Goal: Find specific page/section

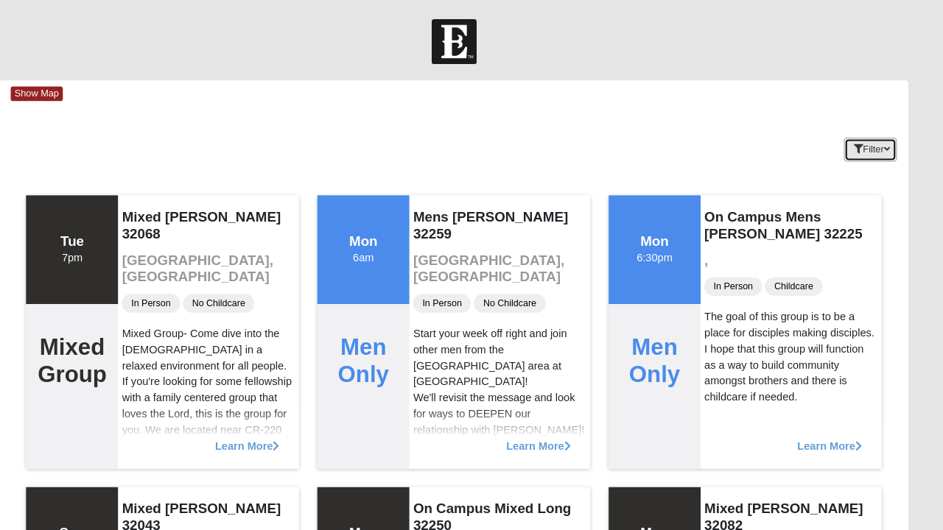
click at [884, 134] on button "Filter" at bounding box center [871, 144] width 51 height 23
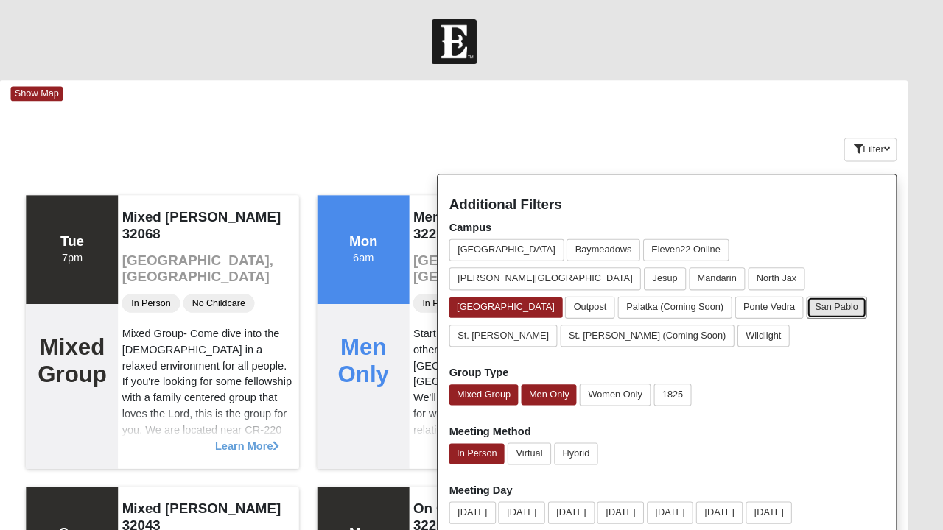
click at [860, 285] on button "San Pablo" at bounding box center [839, 295] width 58 height 21
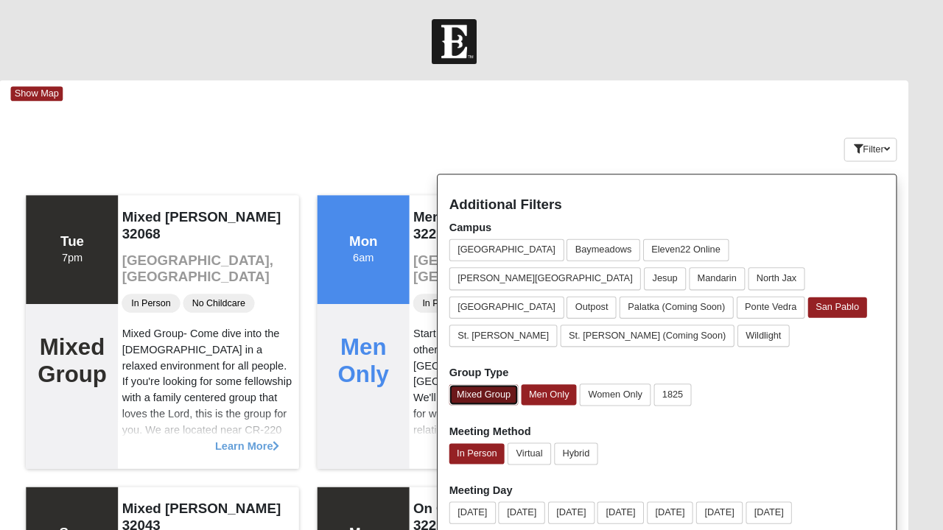
click at [508, 370] on button "Mixed Group" at bounding box center [500, 380] width 66 height 20
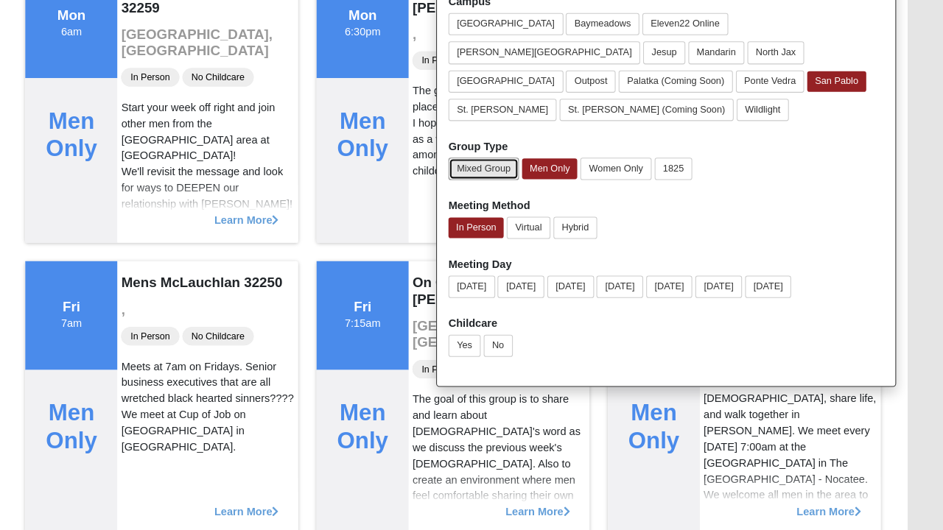
scroll to position [198, 0]
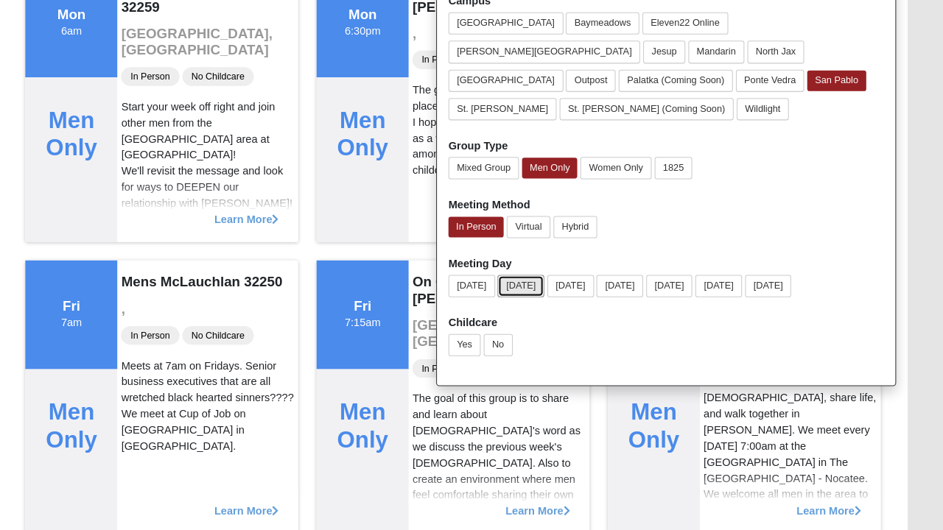
click at [541, 284] on button "[DATE]" at bounding box center [536, 294] width 45 height 21
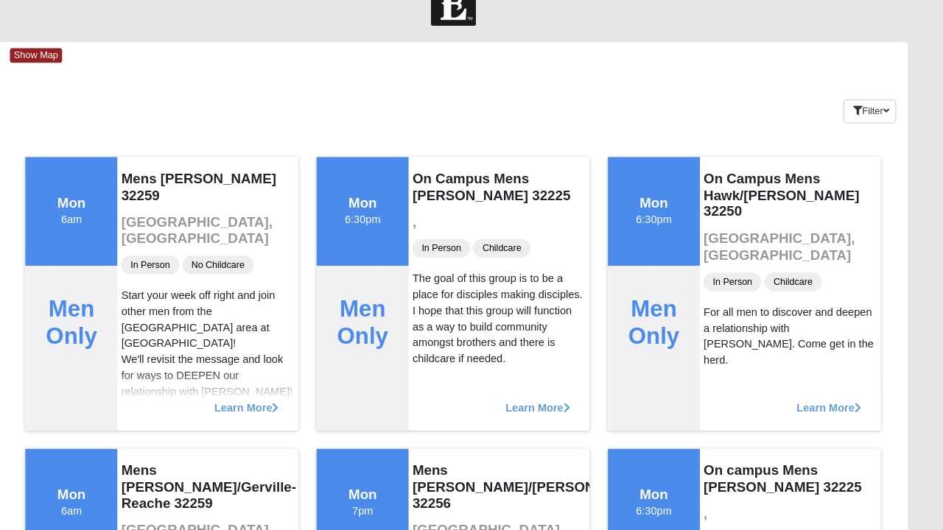
scroll to position [0, 0]
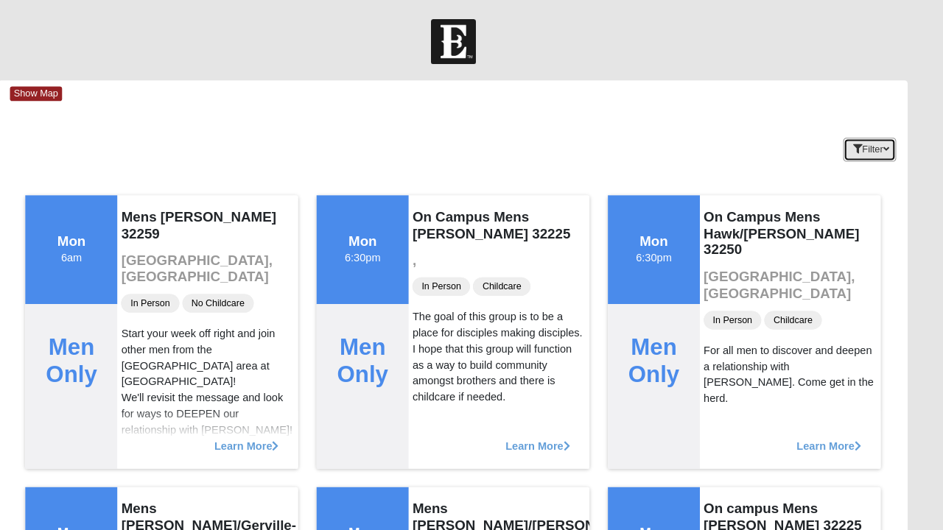
click at [888, 143] on icon "button" at bounding box center [888, 143] width 6 height 9
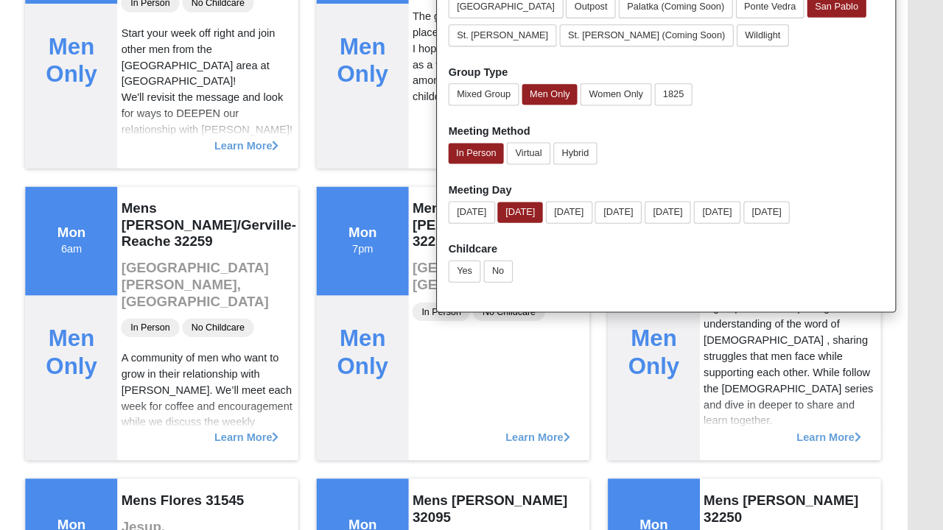
scroll to position [270, 0]
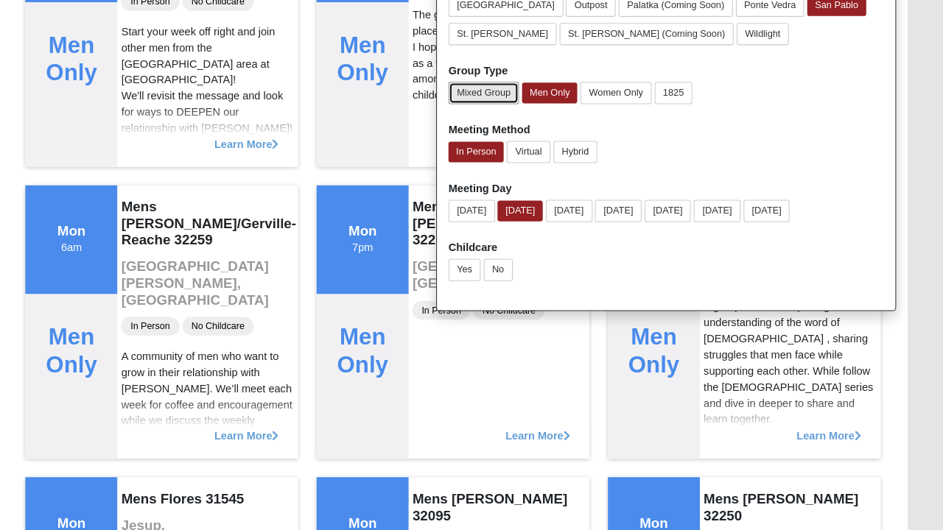
click at [502, 99] on button "Mixed Group" at bounding box center [501, 109] width 68 height 21
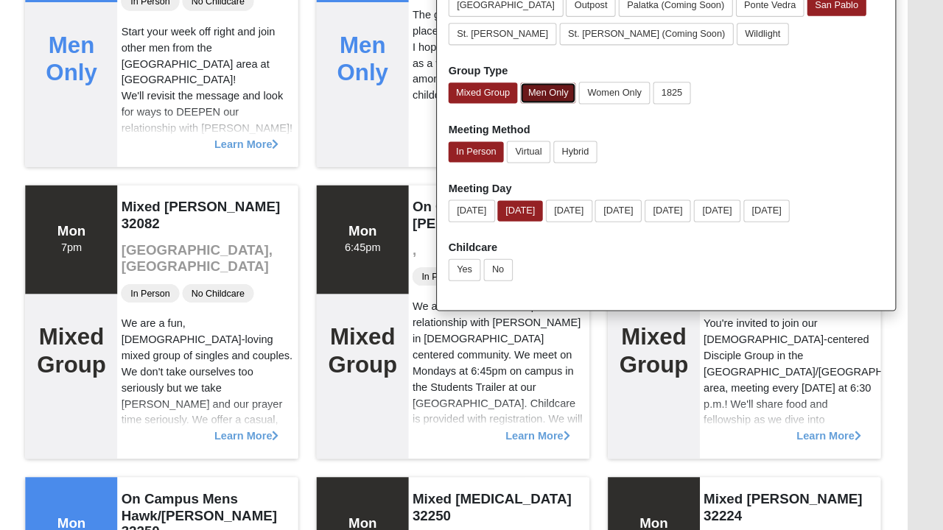
click at [568, 99] on button "Men Only" at bounding box center [562, 109] width 53 height 20
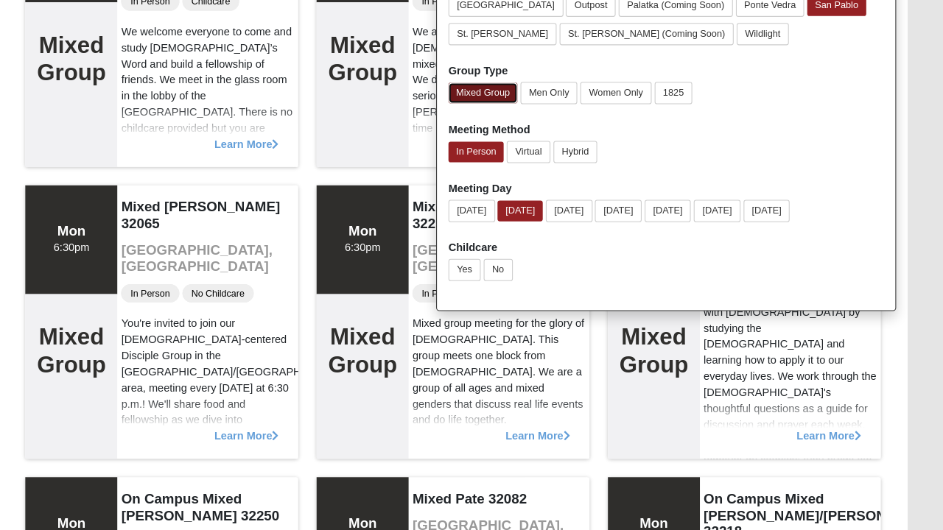
click at [505, 99] on button "Mixed Group" at bounding box center [500, 109] width 66 height 20
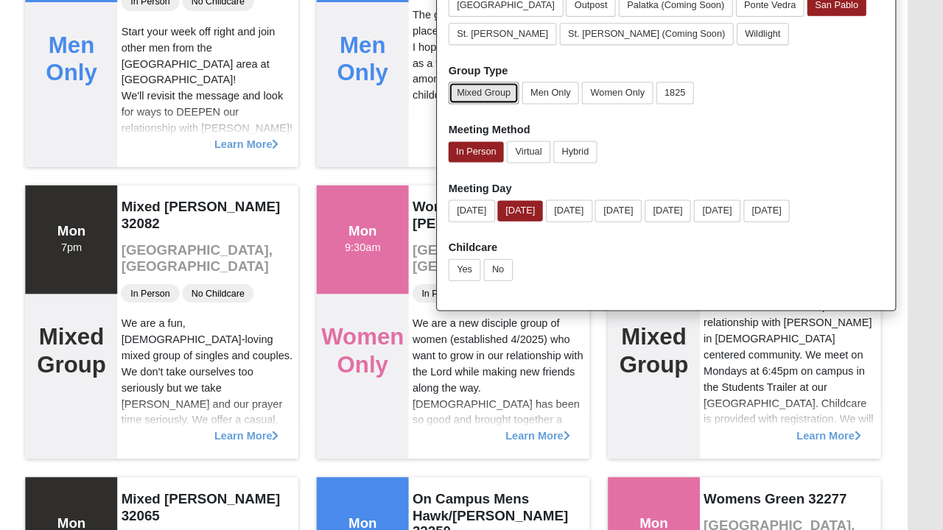
click at [491, 99] on button "Mixed Group" at bounding box center [501, 109] width 68 height 21
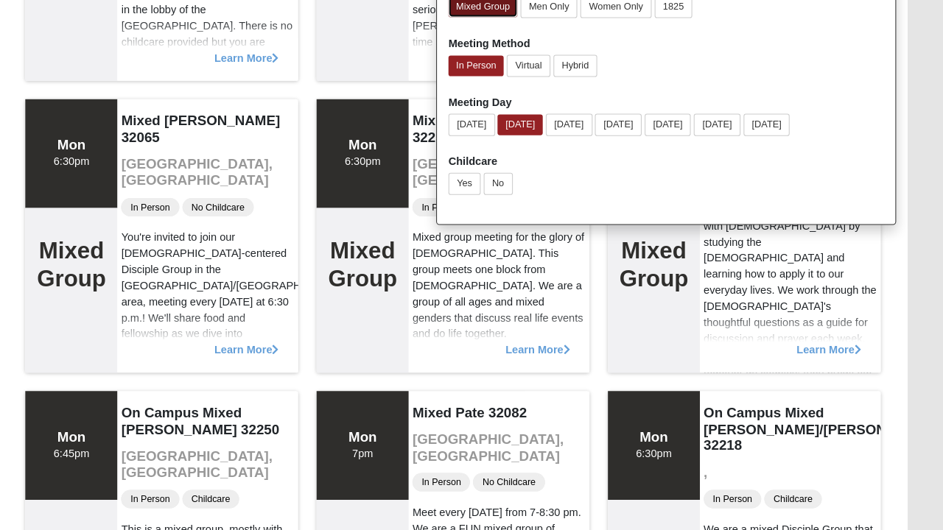
scroll to position [354, 0]
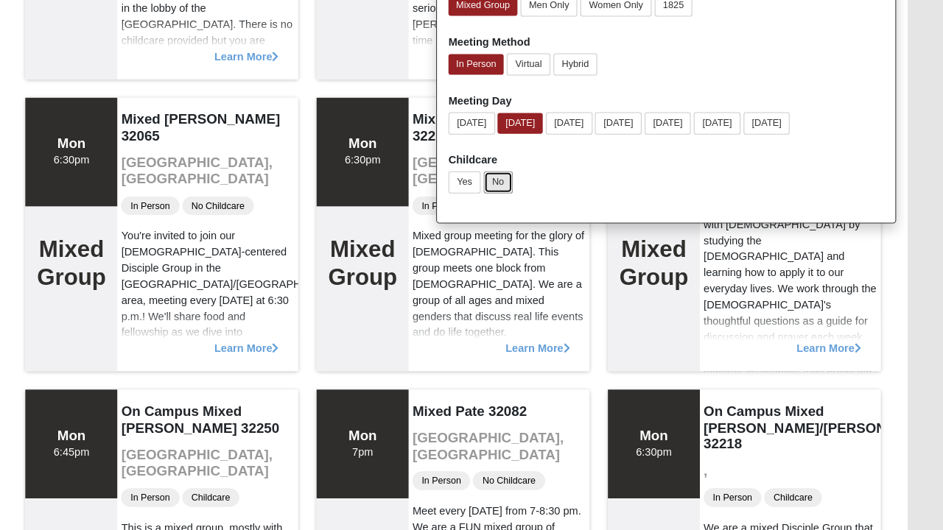
click at [516, 185] on button "No" at bounding box center [515, 195] width 28 height 21
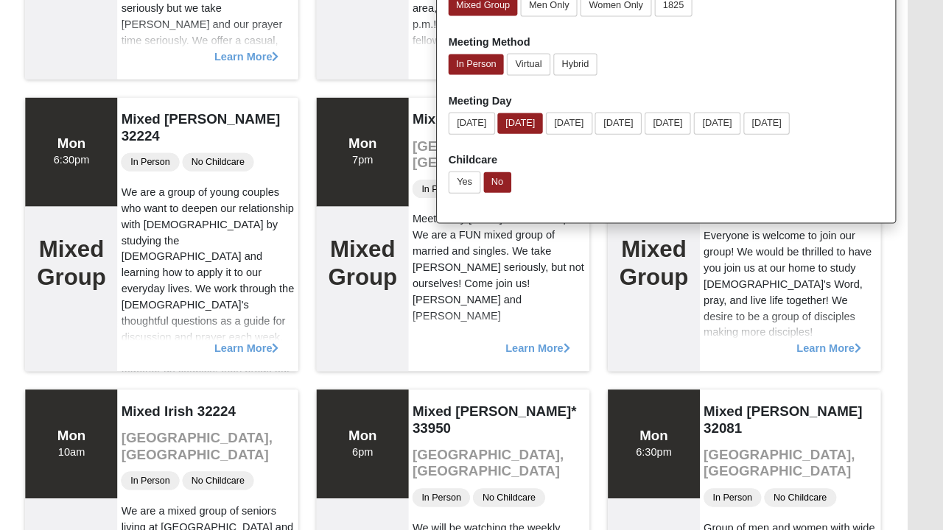
click at [927, 237] on form "Log In Find A Group Error Show Map Loading Groups" at bounding box center [471, 332] width 943 height 1337
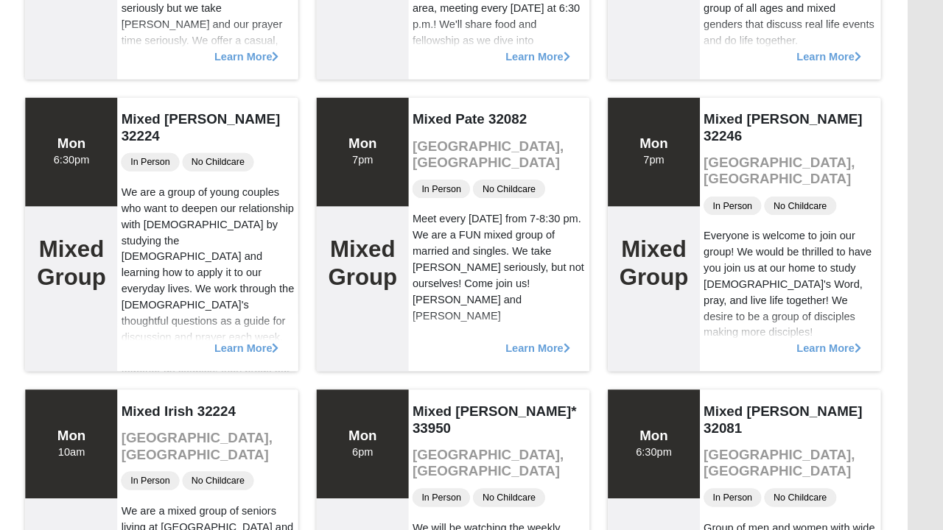
click at [919, 304] on div "Show Map Loading Groups Keywords Filter Additional Filters Campus [GEOGRAPHIC_D…" at bounding box center [472, 342] width 896 height 1239
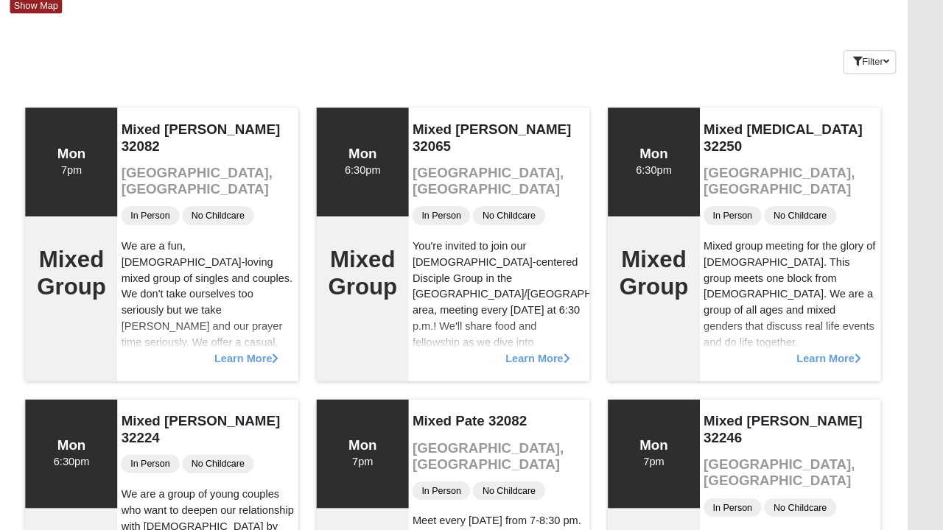
scroll to position [80, 0]
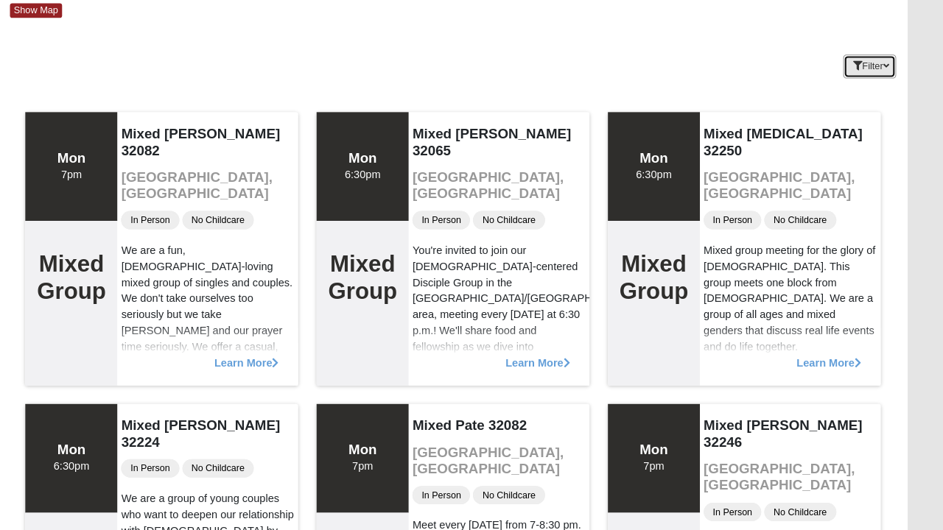
click at [888, 60] on icon "button" at bounding box center [888, 63] width 6 height 9
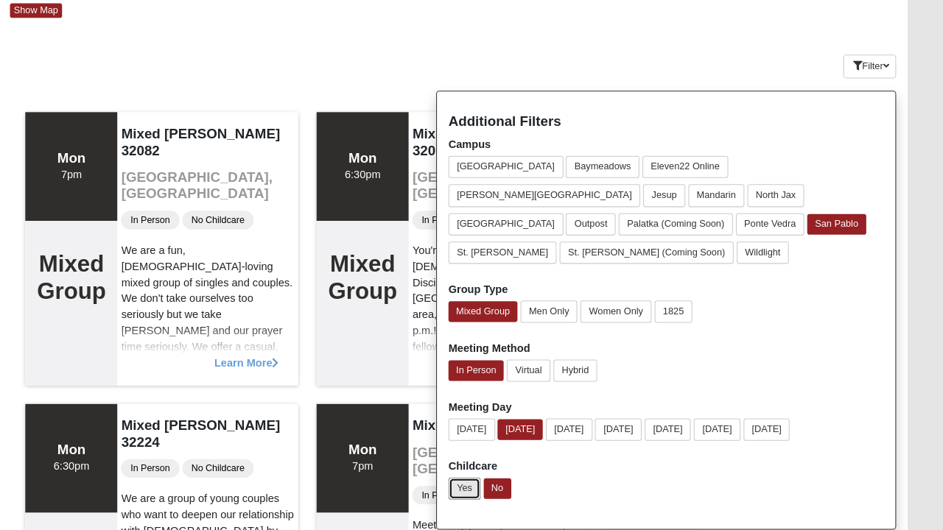
click at [483, 459] on button "Yes" at bounding box center [482, 469] width 31 height 21
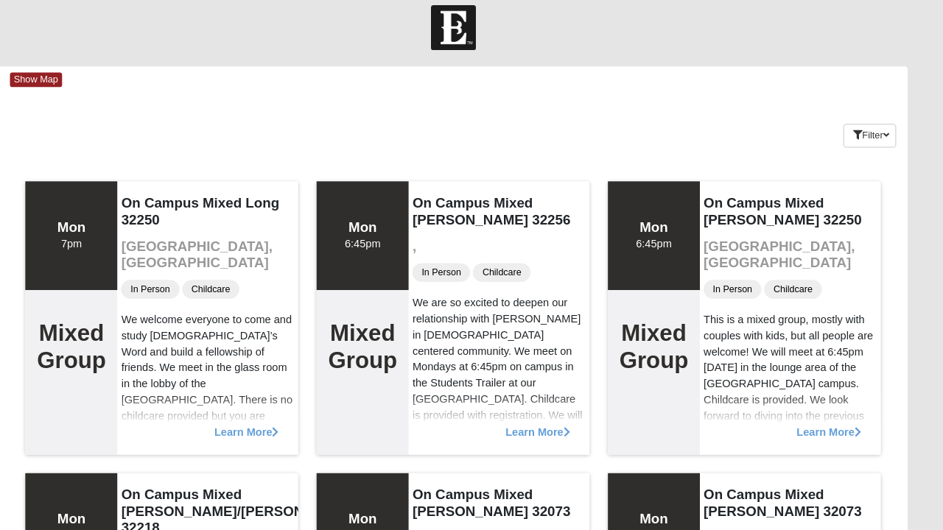
scroll to position [0, 0]
